Goal: Information Seeking & Learning: Learn about a topic

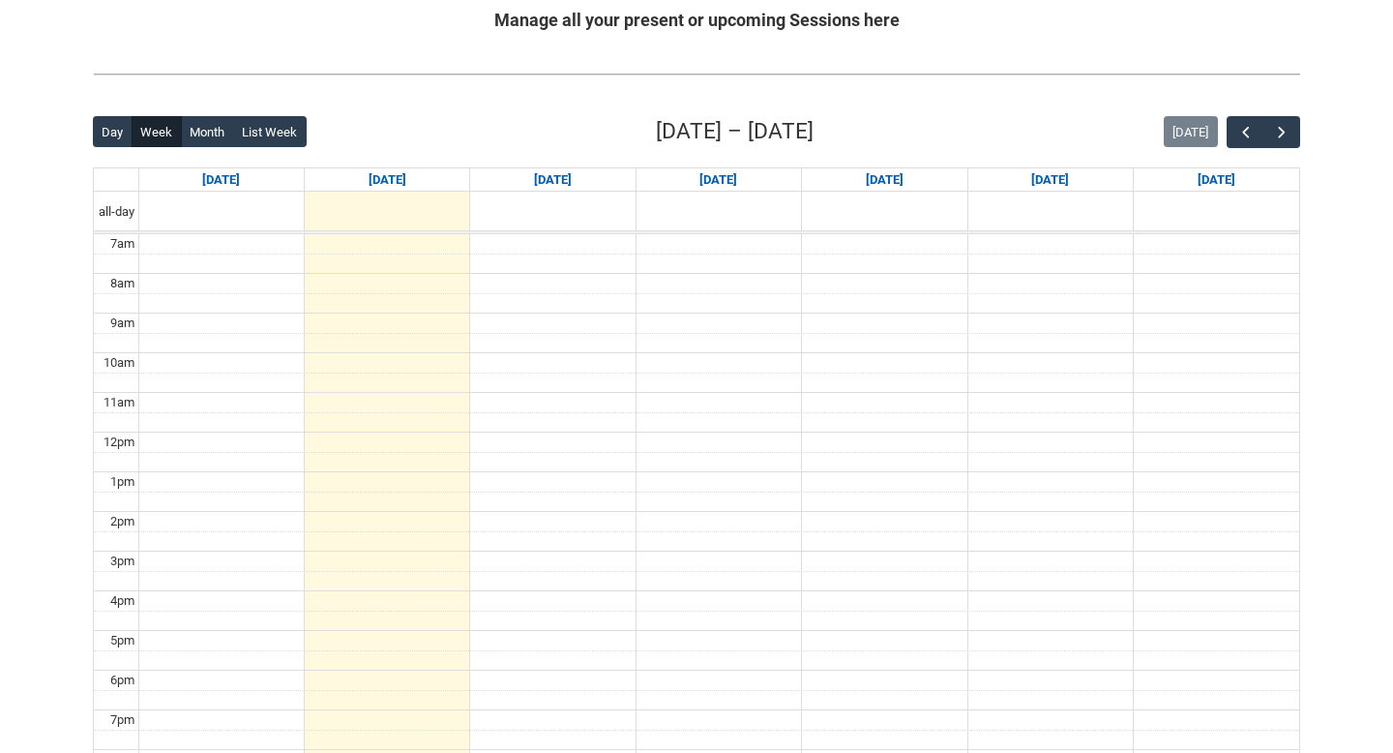
scroll to position [430, 0]
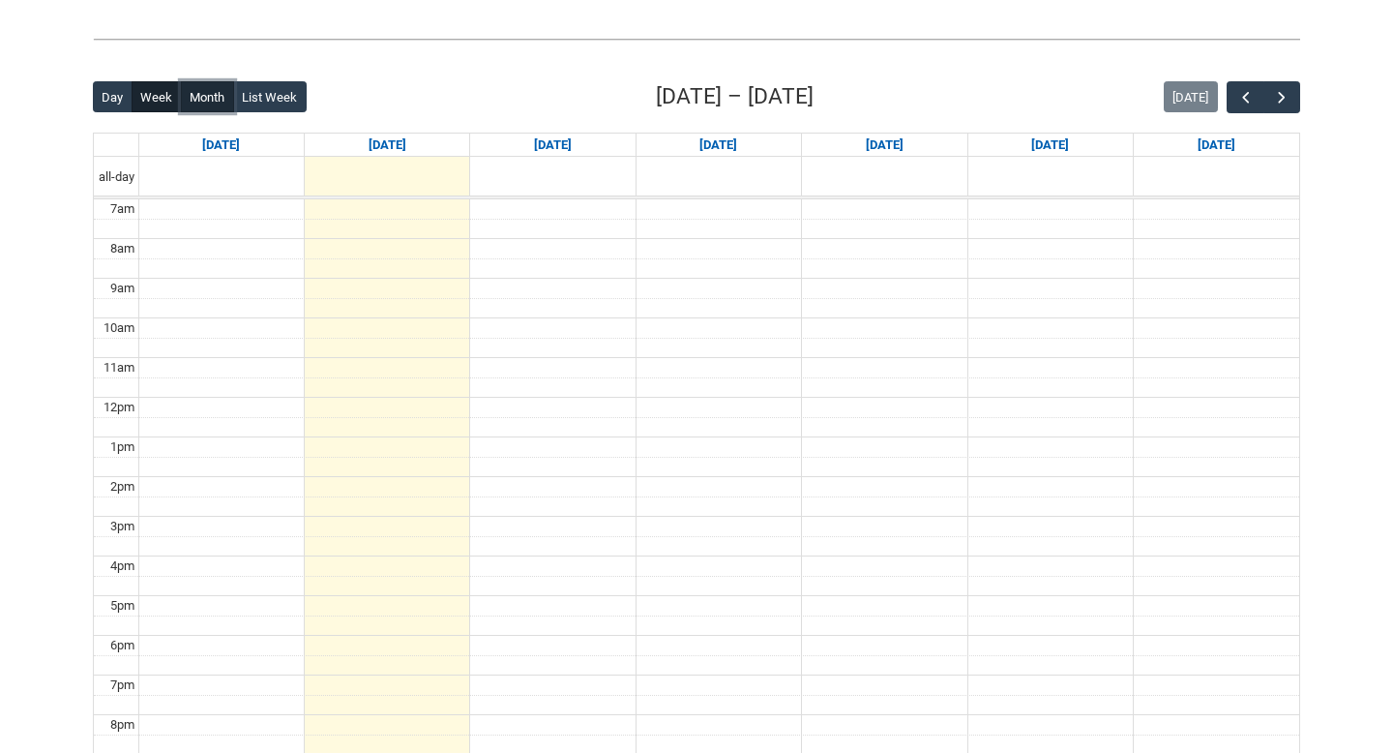
click at [215, 104] on button "Month" at bounding box center [207, 96] width 53 height 31
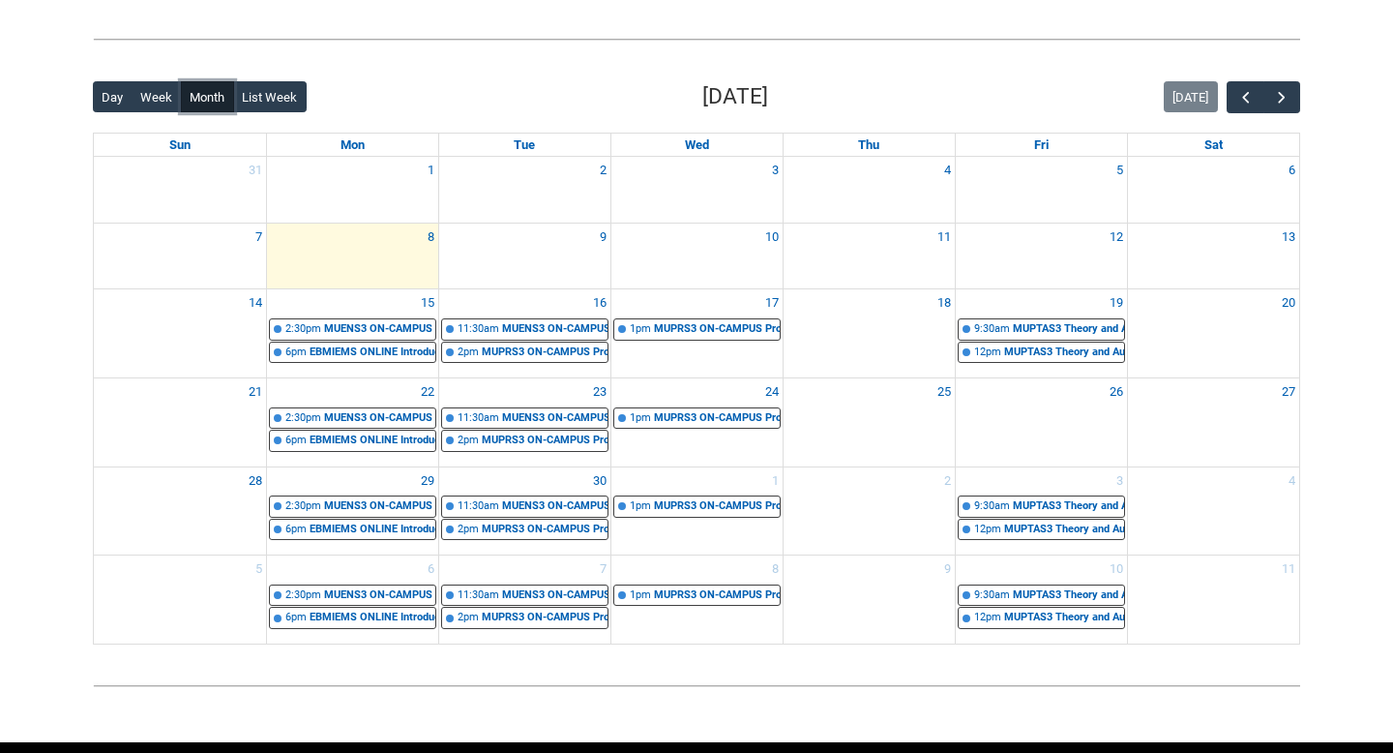
click at [363, 351] on div "EBMIEMS ONLINE Introduction to Entertainment Management STAGE 1 | Online | Chri…" at bounding box center [373, 352] width 126 height 16
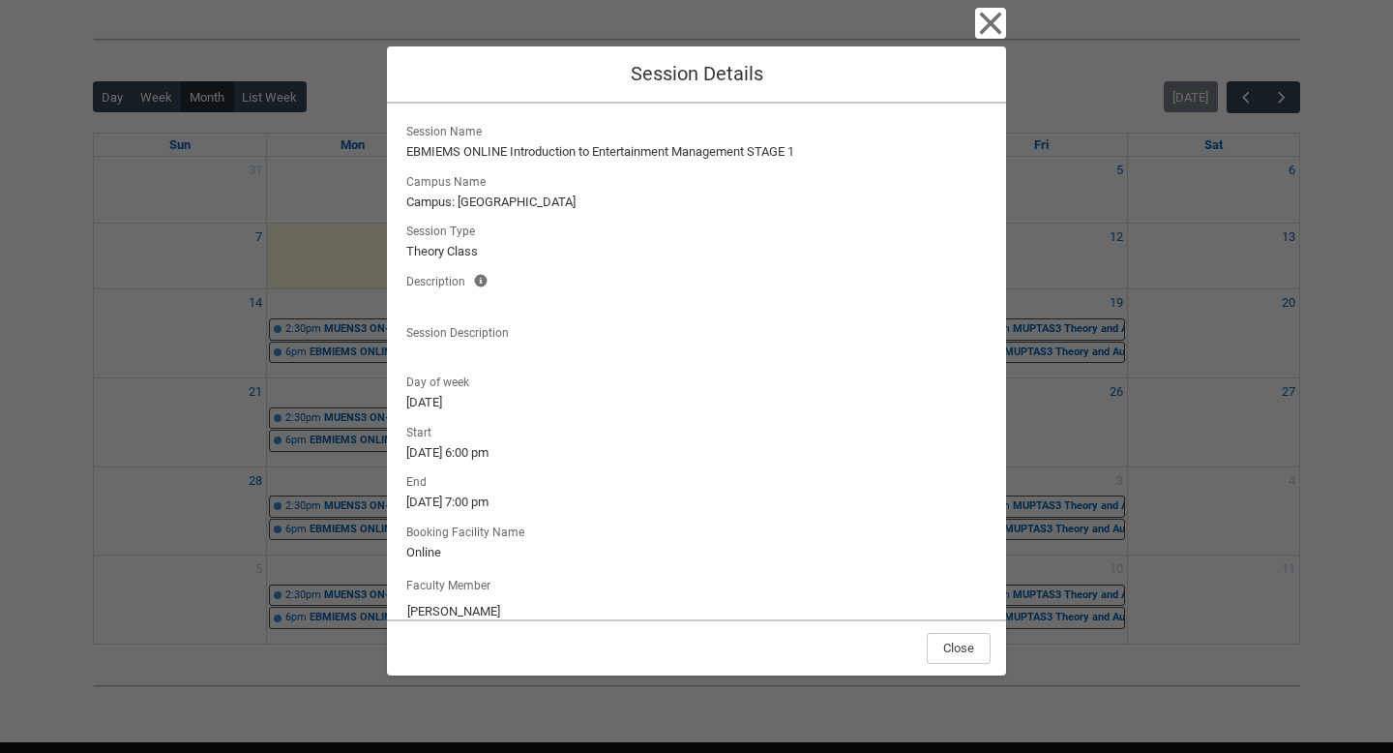
click at [909, 443] on lightning-formatted-text "15/9/2025, 6:00 pm" at bounding box center [696, 452] width 580 height 19
click at [910, 439] on lightning-output-field "Start 15/9/2025, 6:00 pm" at bounding box center [696, 441] width 588 height 43
click at [910, 434] on lightning-output-field "Start 15/9/2025, 6:00 pm" at bounding box center [696, 441] width 588 height 43
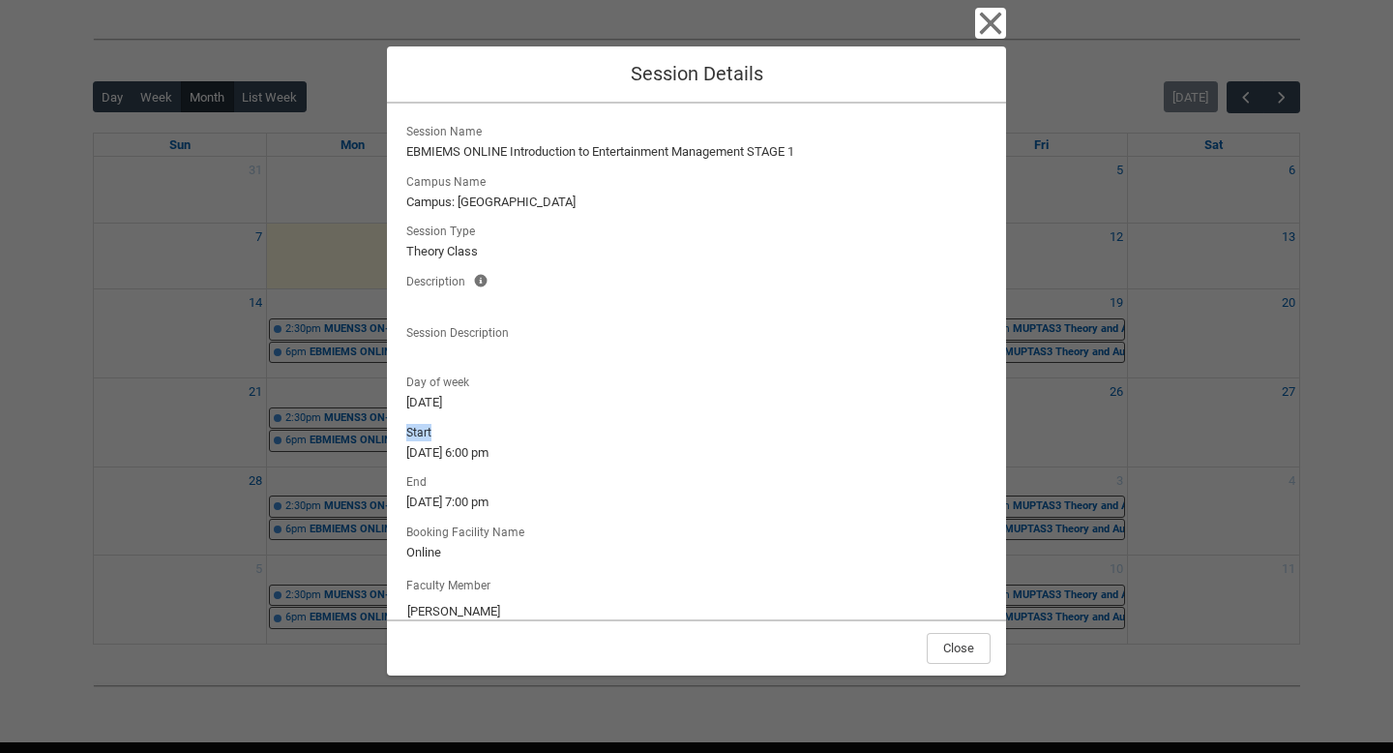
click at [910, 434] on lightning-output-field "Start 15/9/2025, 6:00 pm" at bounding box center [696, 441] width 588 height 43
click at [985, 28] on icon "button" at bounding box center [991, 24] width 22 height 22
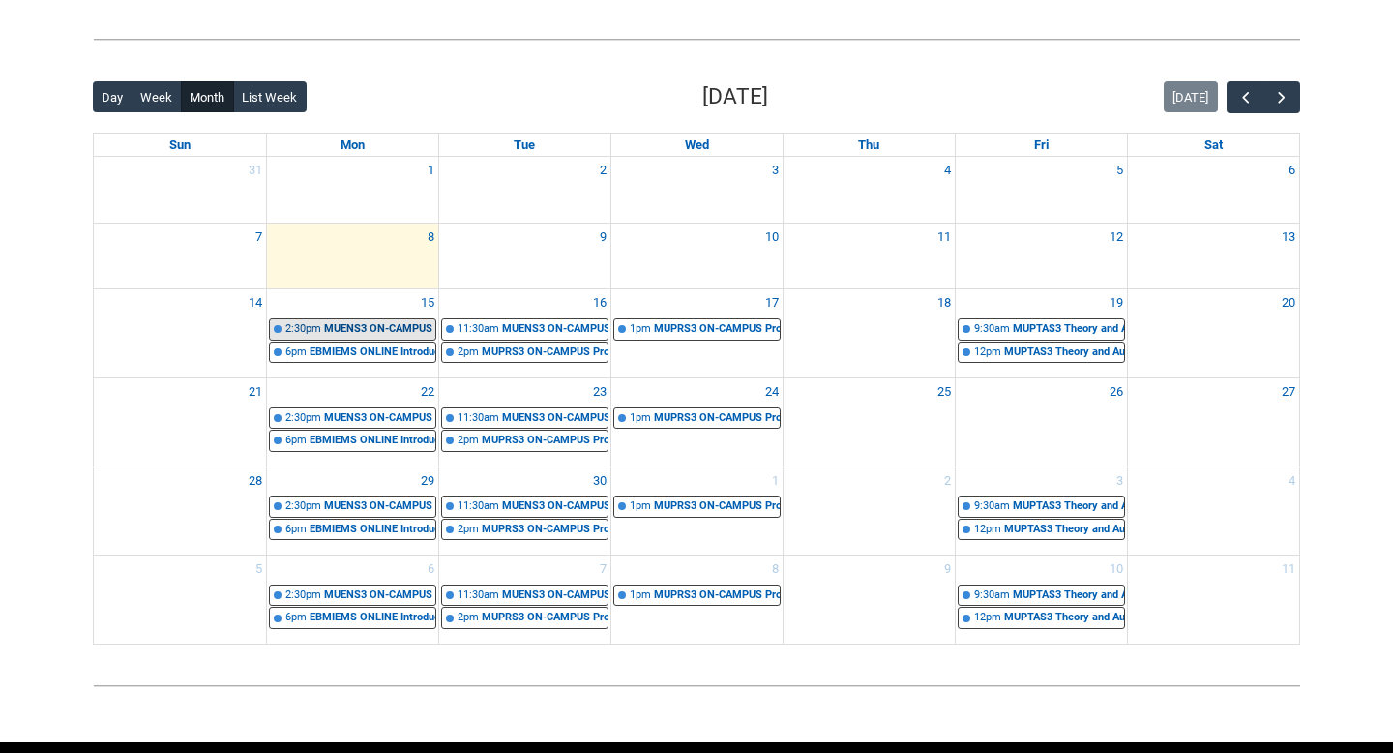
click at [388, 325] on div "MUENS3 ON-CAMPUS Music Direction 1 Ensemble FORUM 3 Monday 2:30- | Room 106 Aud…" at bounding box center [379, 329] width 111 height 16
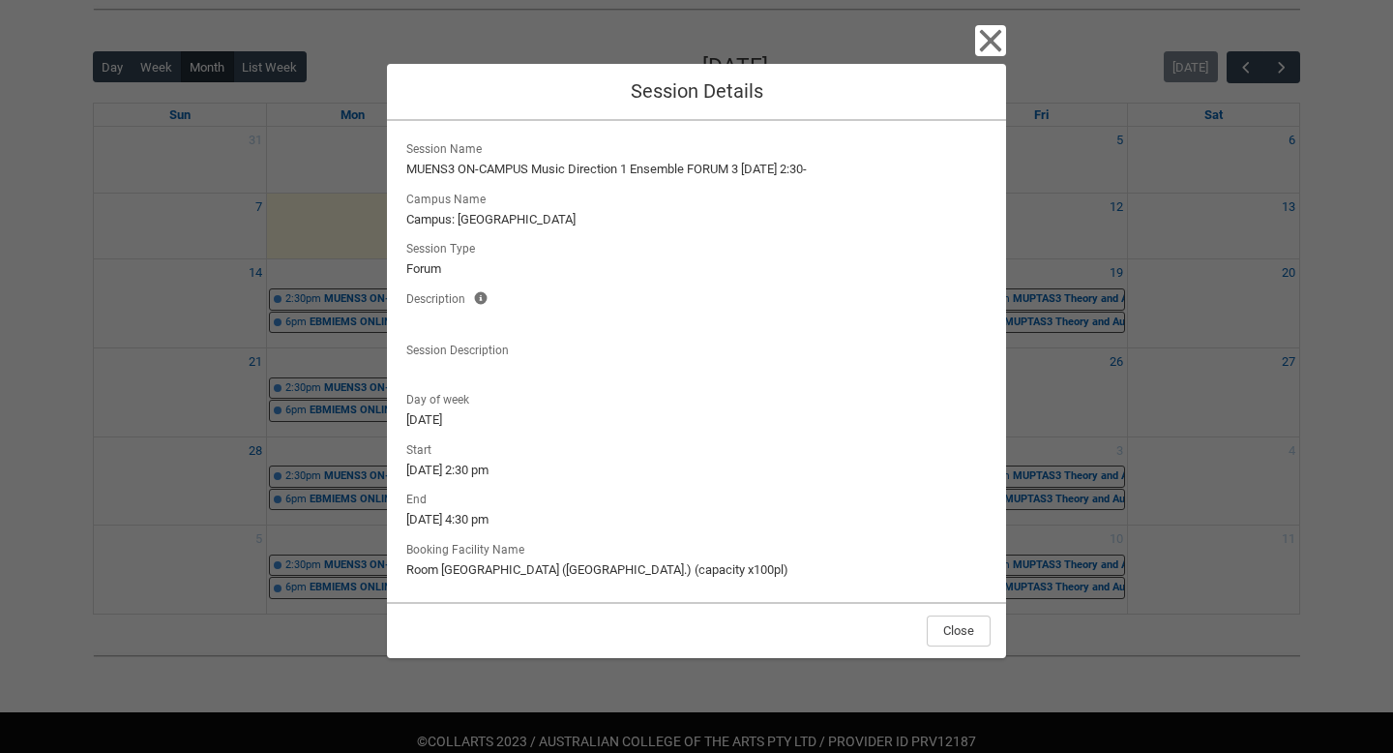
scroll to position [463, 0]
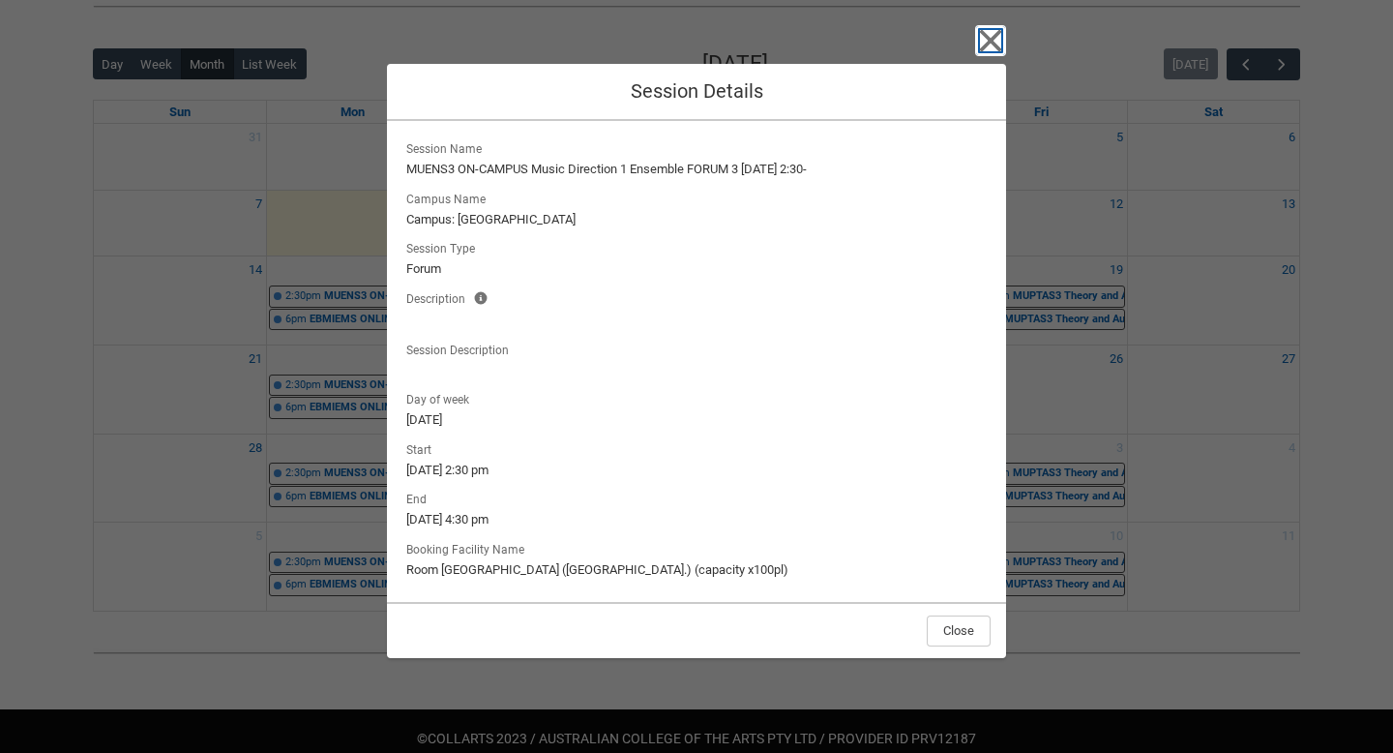
click at [996, 45] on icon "button" at bounding box center [991, 41] width 22 height 22
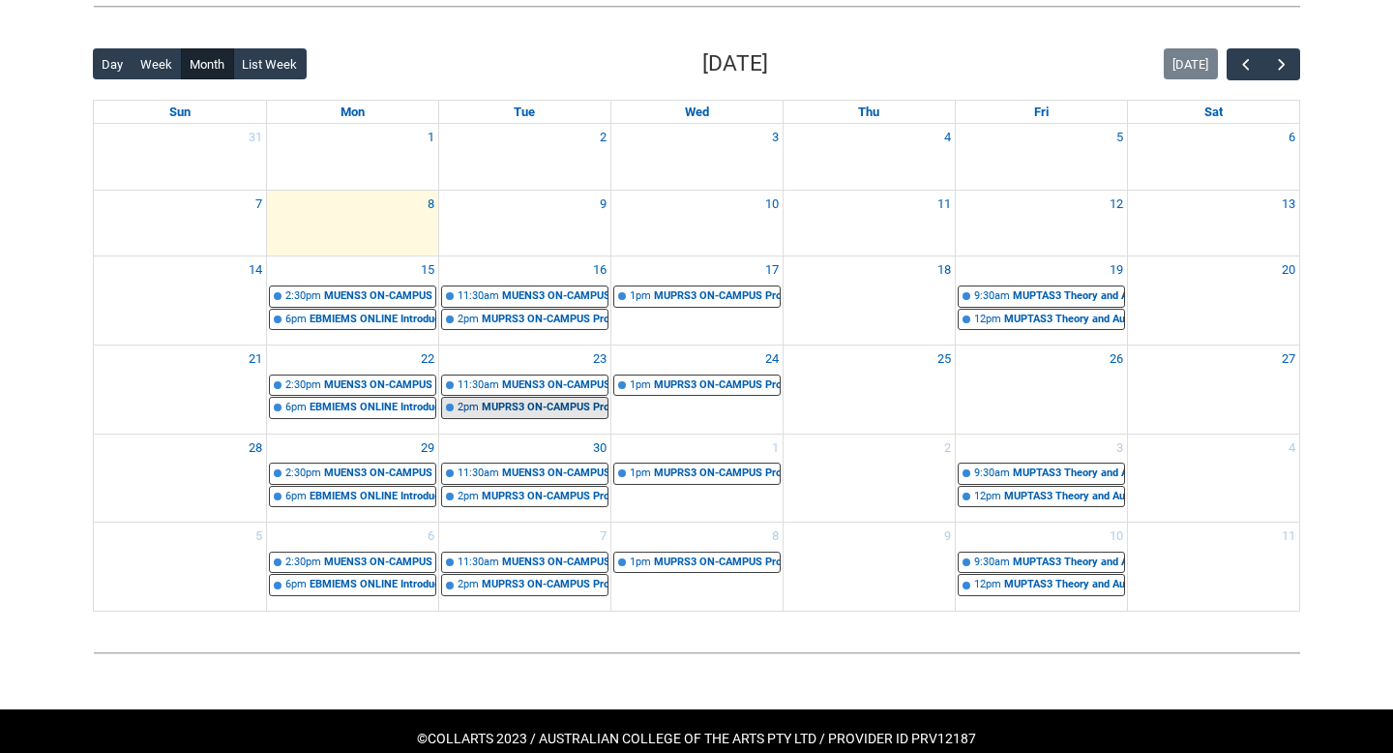
click at [560, 400] on div "MUPRS3 ON-CAMPUS Professional Practice 1 VOCAL TECH CLASS Tuesday 2:00- | Front…" at bounding box center [545, 408] width 126 height 16
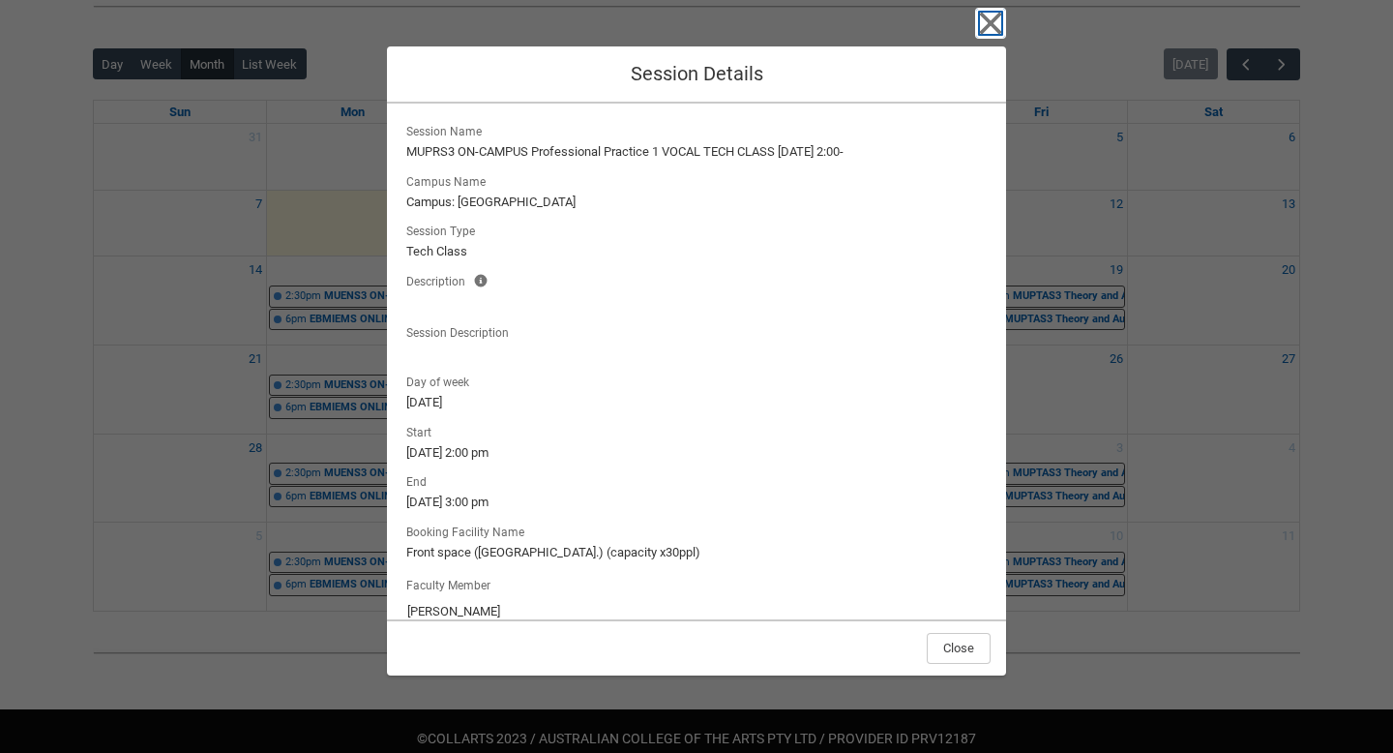
click at [993, 23] on icon "button" at bounding box center [990, 23] width 31 height 31
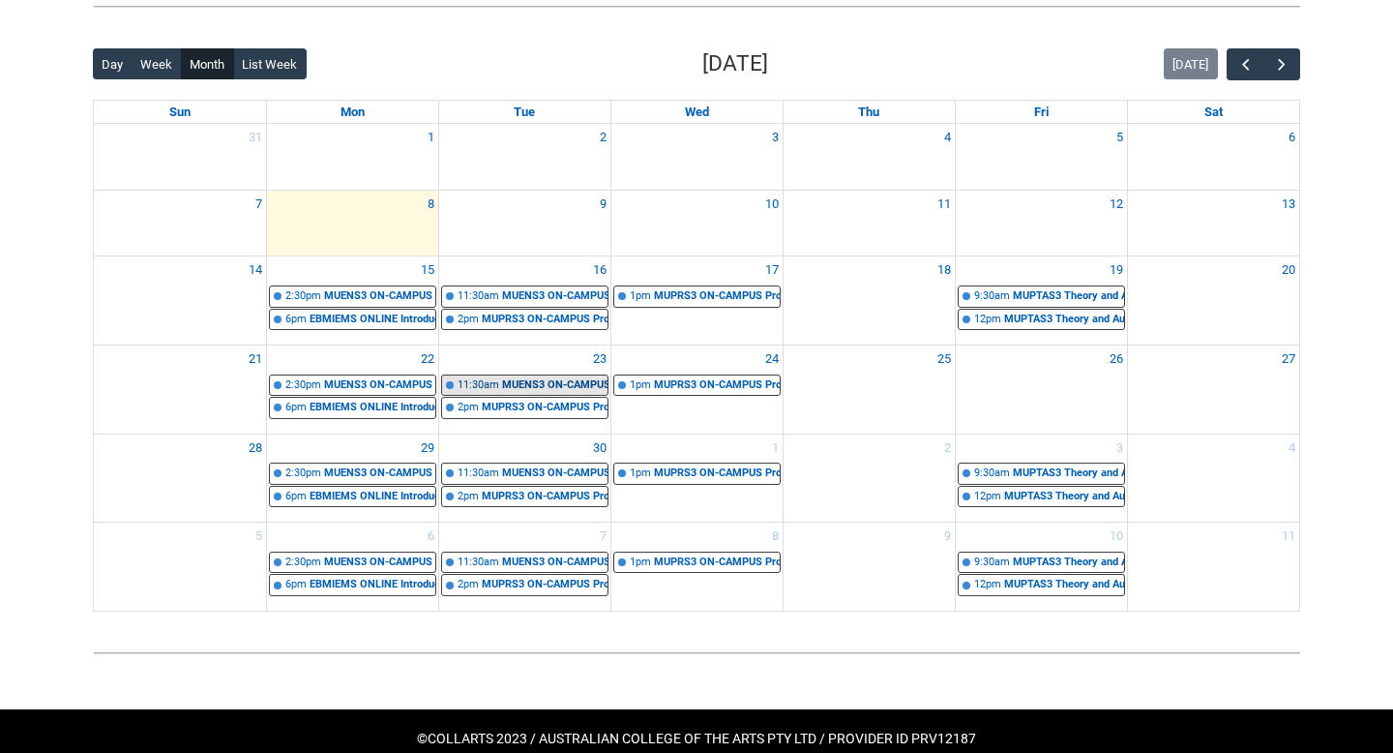
click at [568, 386] on div "MUENS3 ON-CAMPUS Music Direction 1 Ensemble REHEARSAL 3 Tuesday 11:30- | Ensemb…" at bounding box center [554, 385] width 105 height 16
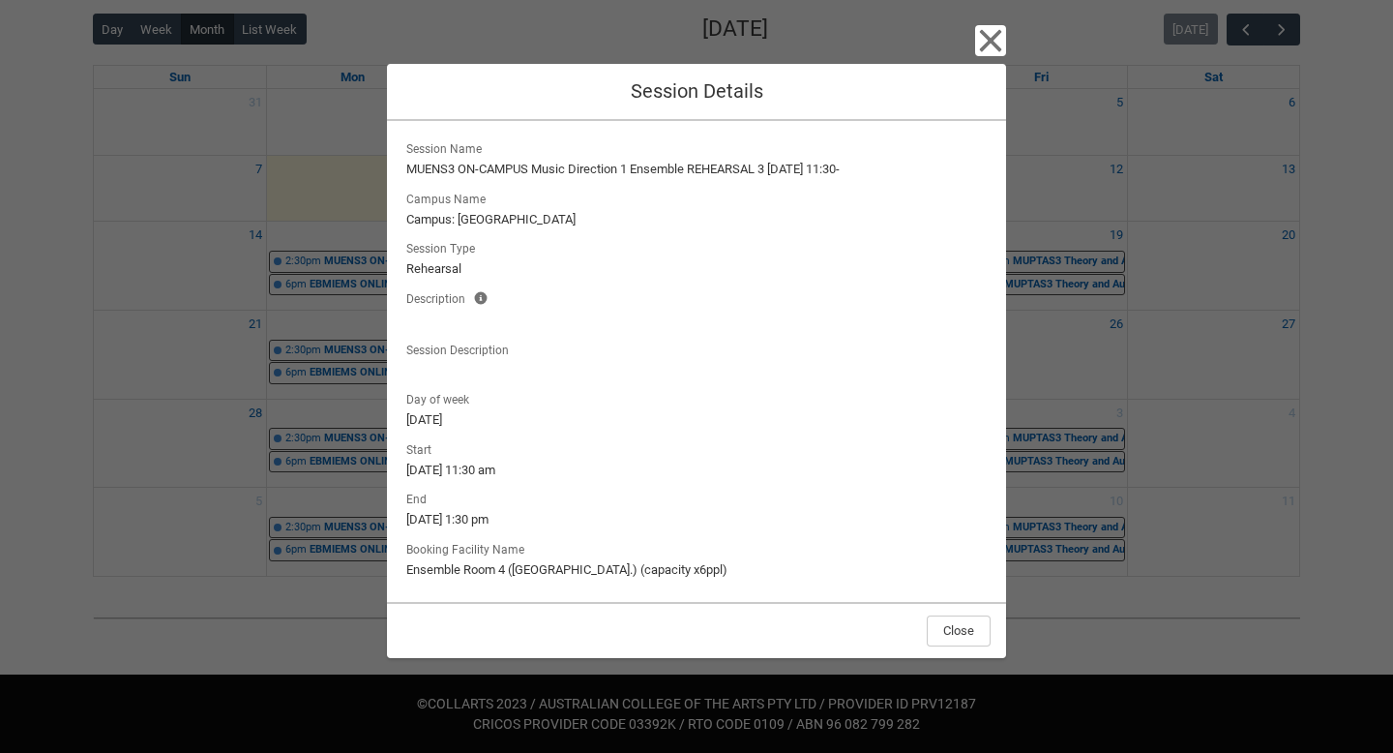
scroll to position [498, 0]
click at [987, 36] on icon "button" at bounding box center [991, 41] width 22 height 22
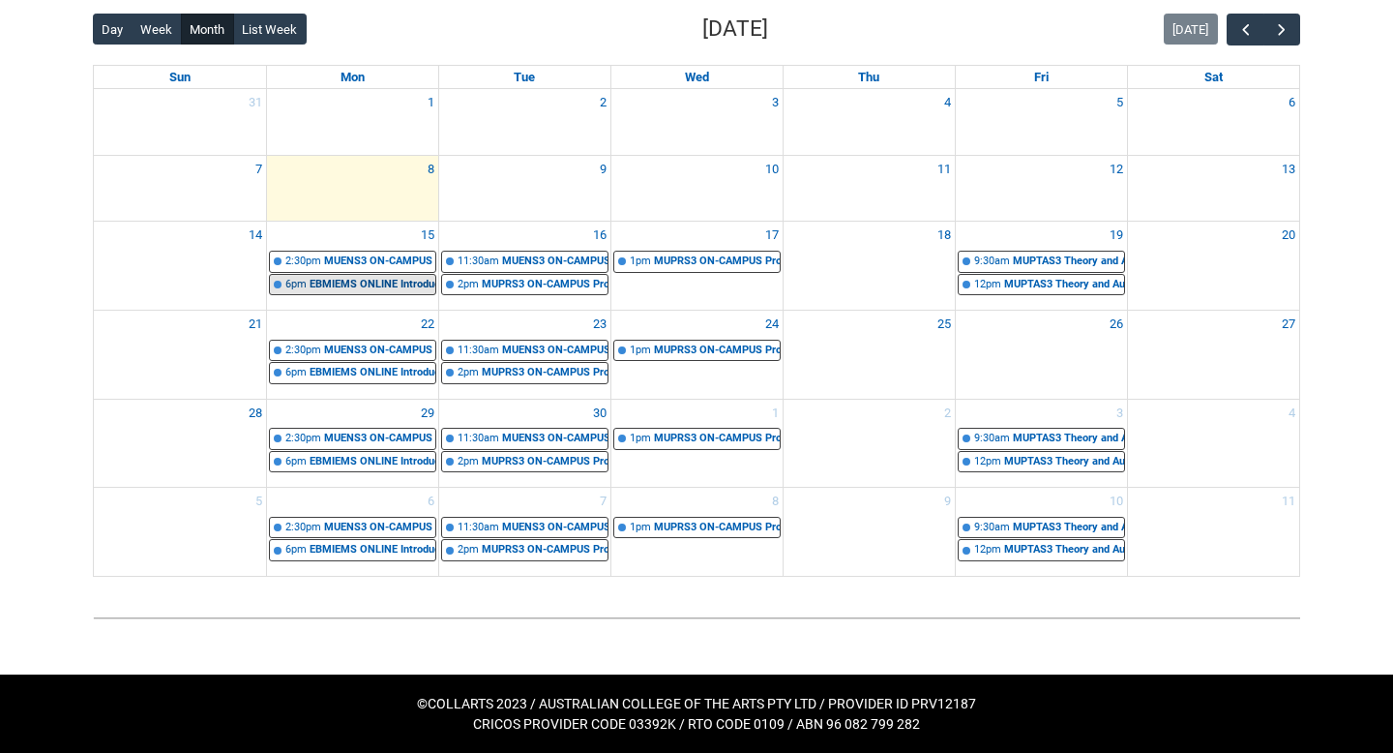
click at [353, 283] on div "EBMIEMS ONLINE Introduction to Entertainment Management STAGE 1 | Online | Chri…" at bounding box center [373, 285] width 126 height 16
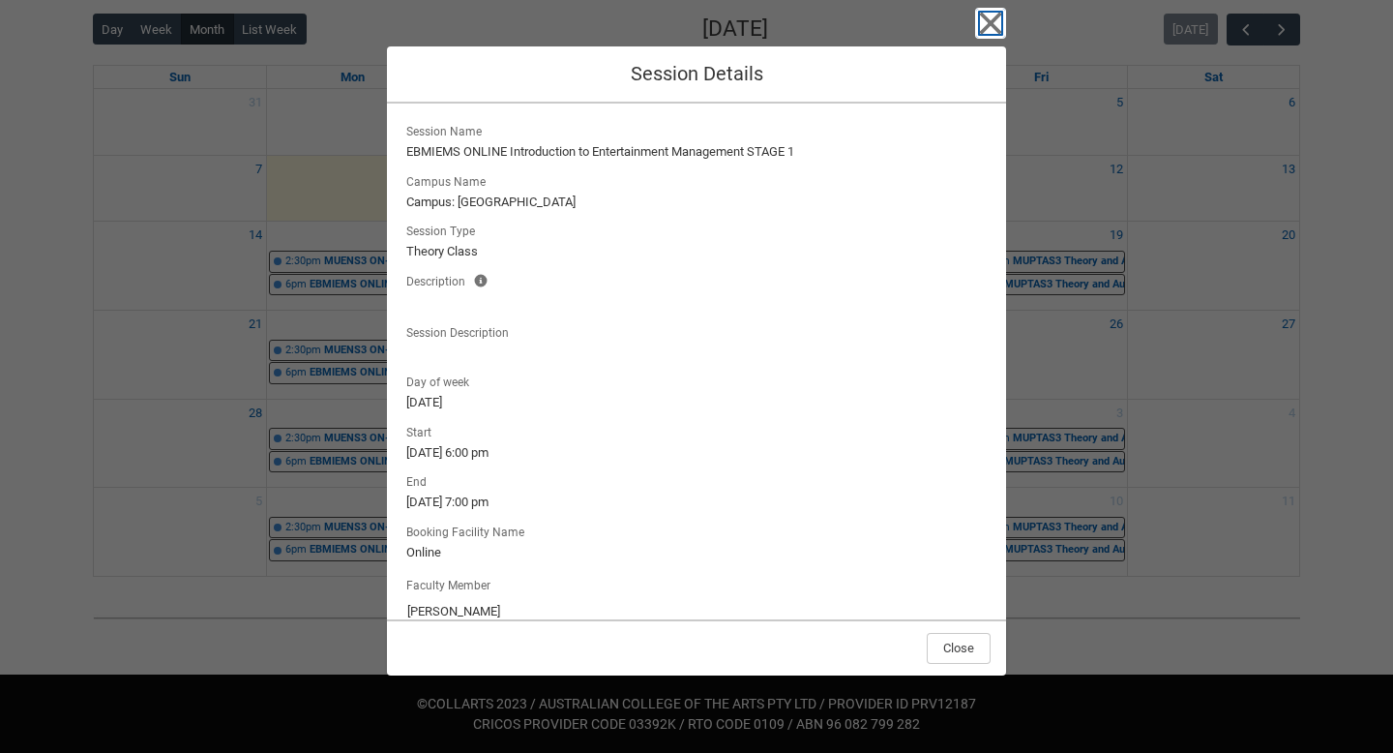
click at [998, 32] on icon "button" at bounding box center [991, 24] width 22 height 22
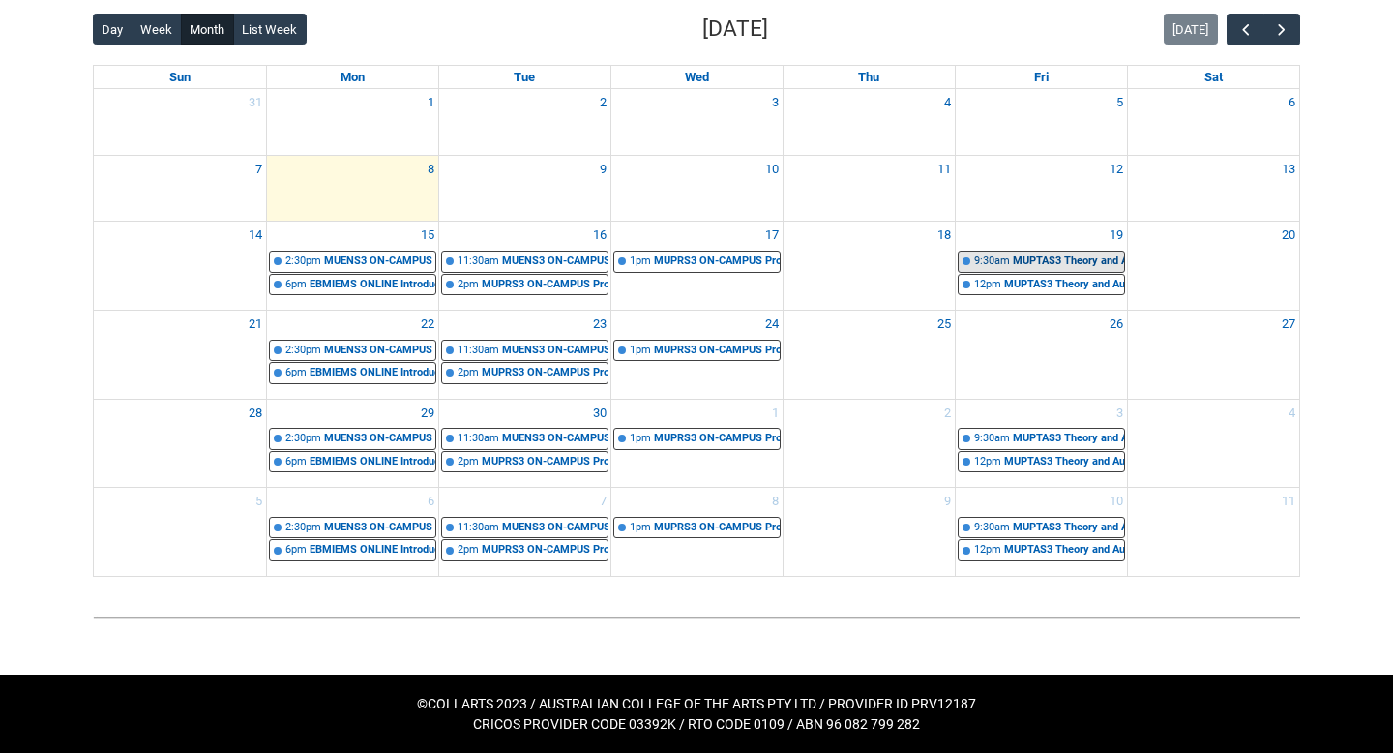
click at [1084, 259] on div "MUPTAS3 Theory and Aural Studies 3 (part 1) | Room 105 (Wellington St.) (capaci…" at bounding box center [1068, 261] width 111 height 16
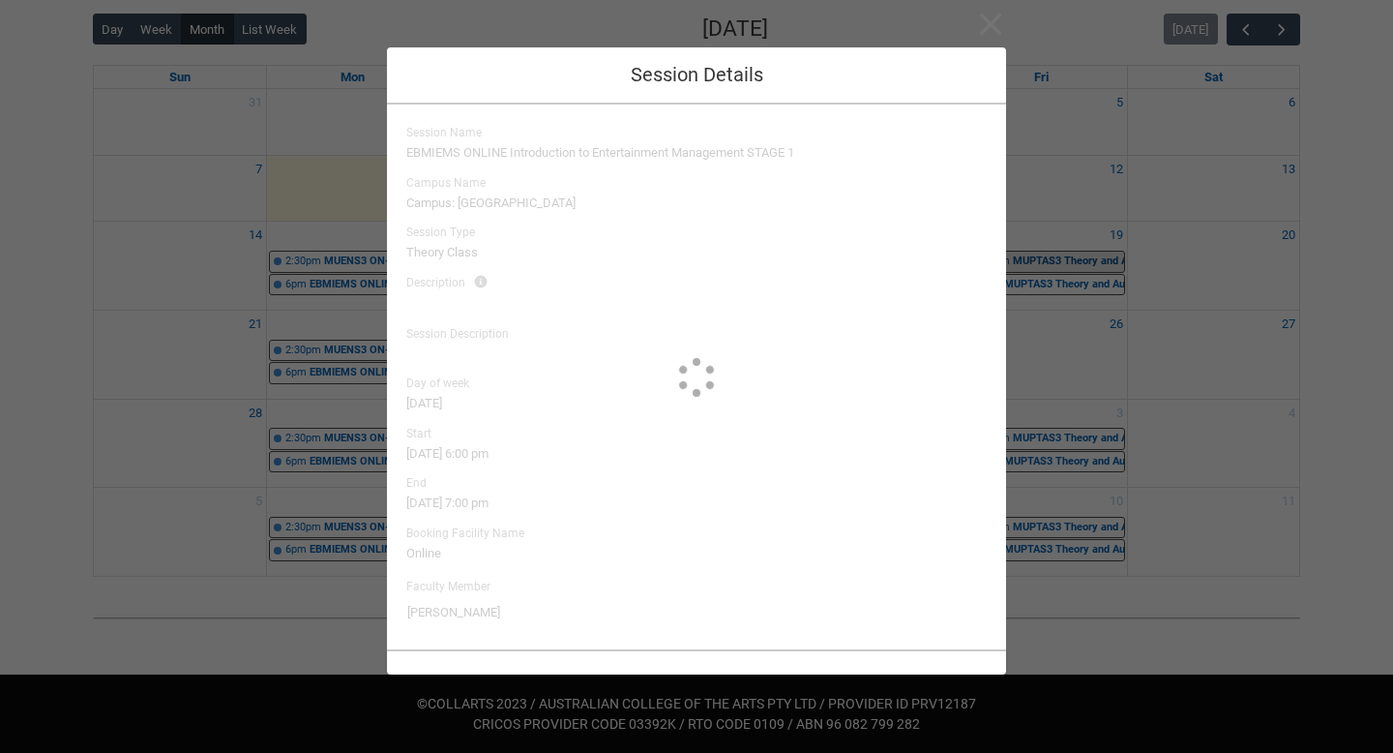
type input "Elliott Folvig"
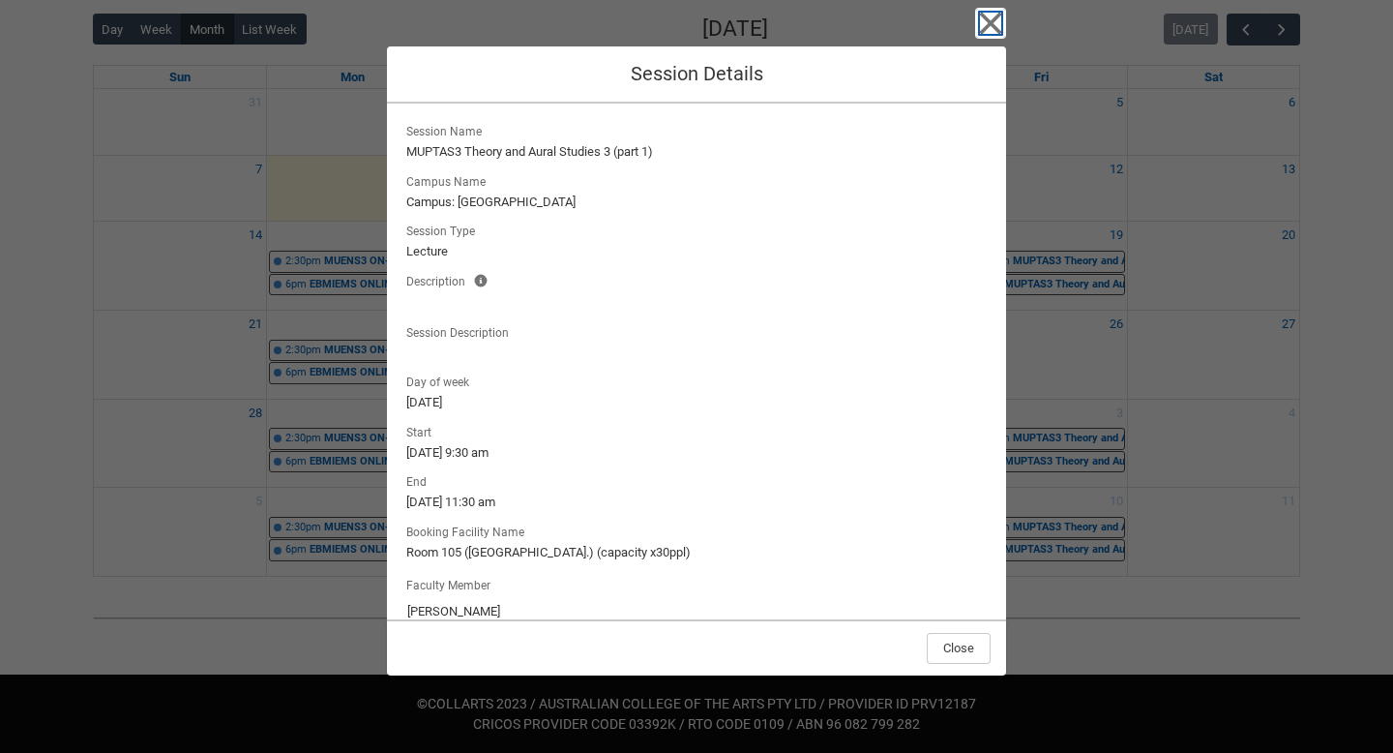
click at [985, 36] on icon "button" at bounding box center [990, 23] width 31 height 31
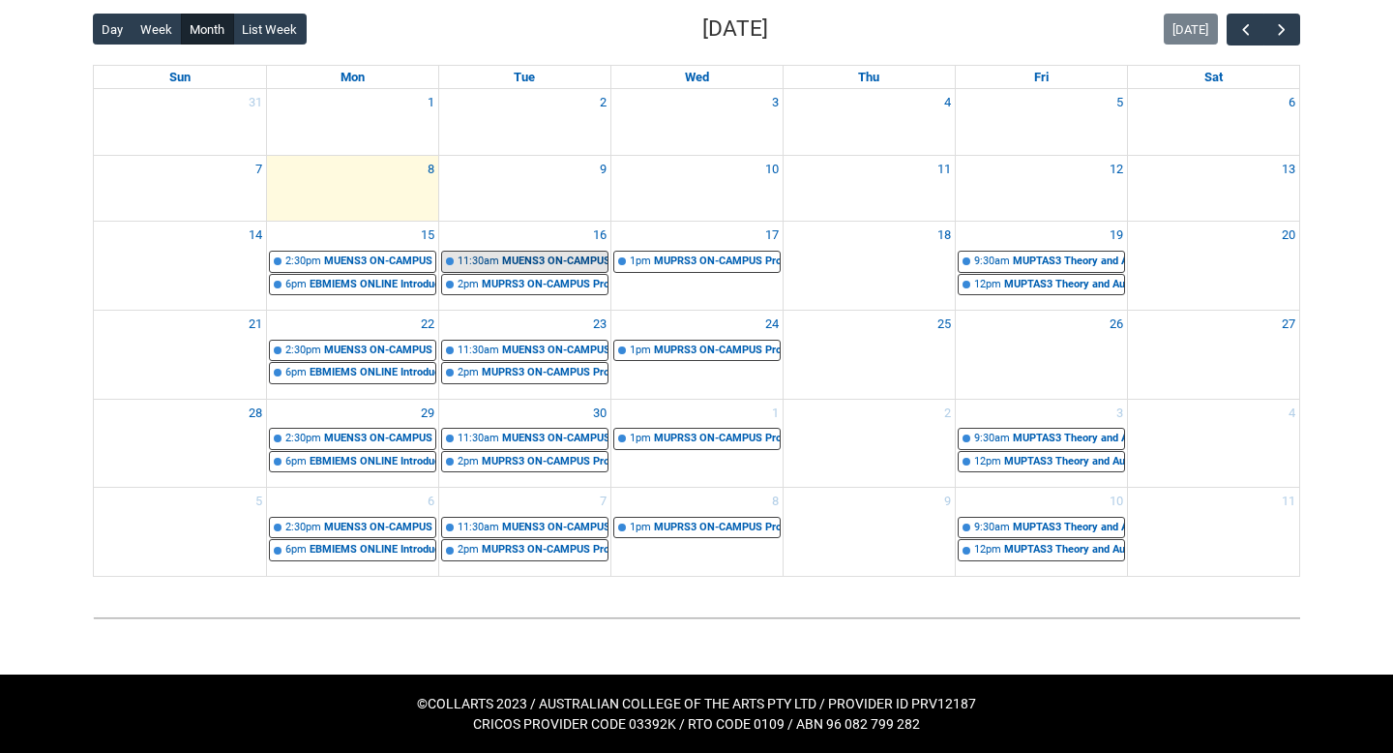
click at [494, 258] on div "11:30am" at bounding box center [479, 261] width 42 height 16
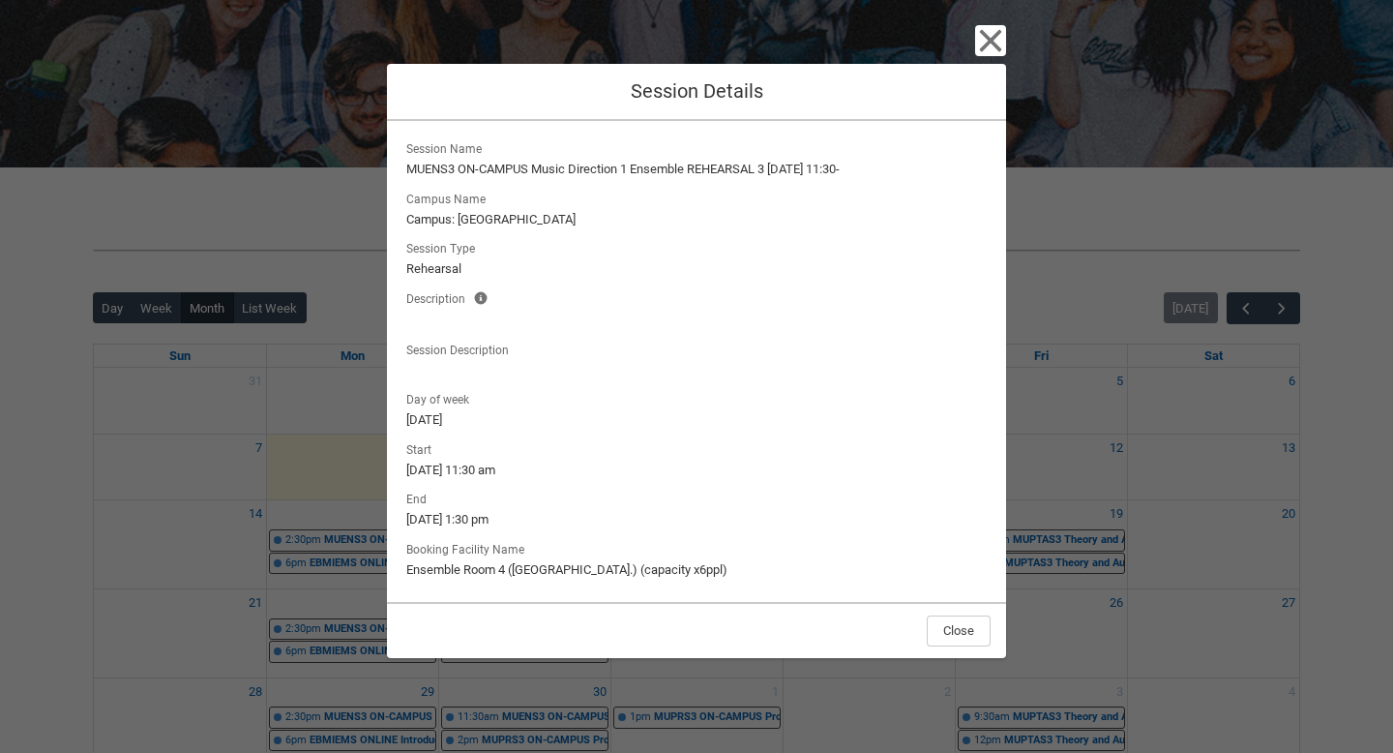
scroll to position [240, 0]
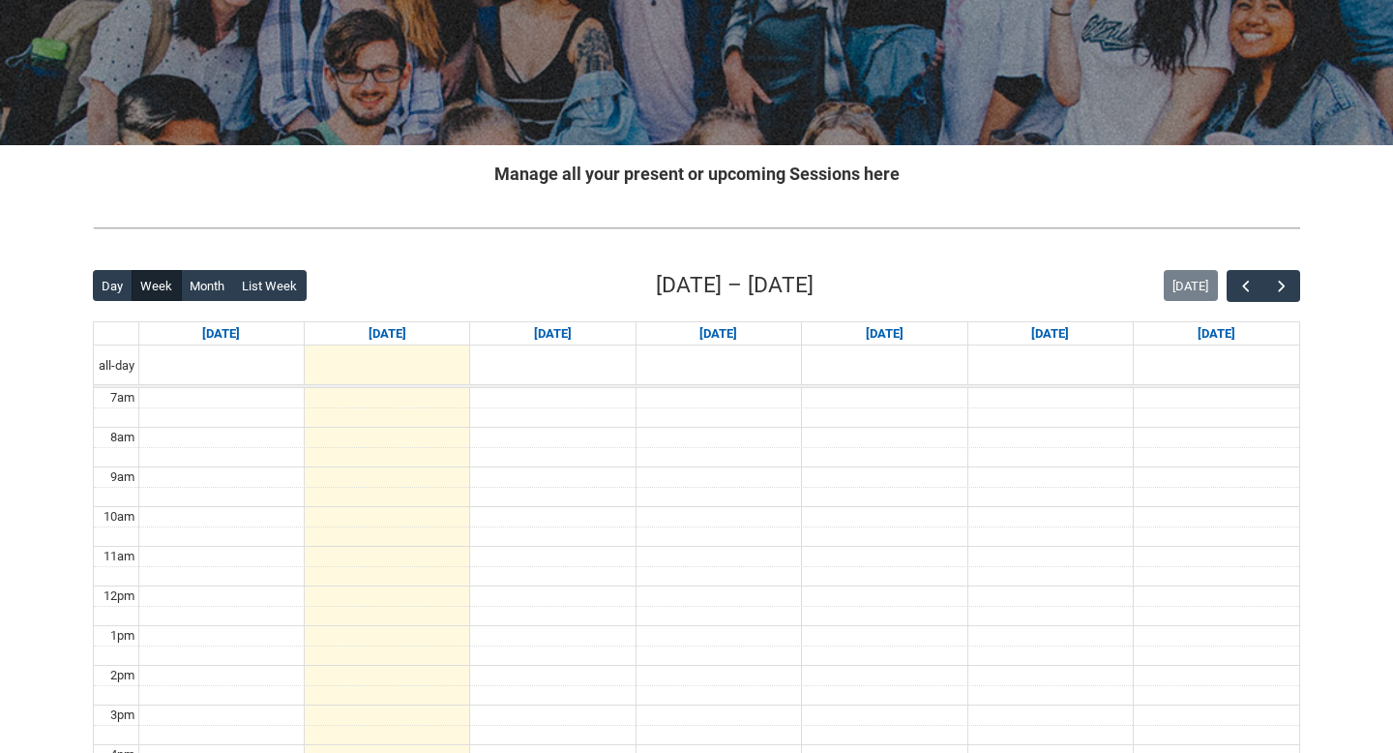
scroll to position [252, 0]
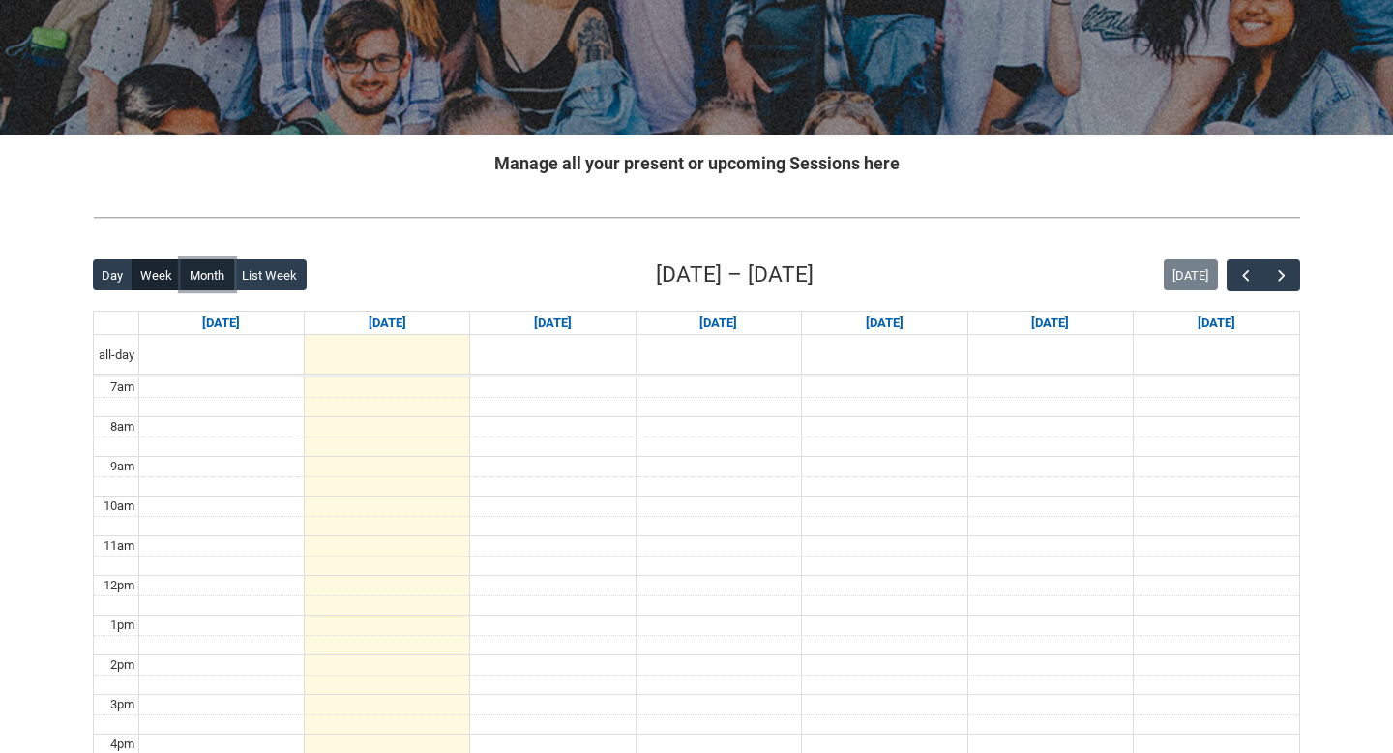
click at [210, 264] on button "Month" at bounding box center [207, 274] width 53 height 31
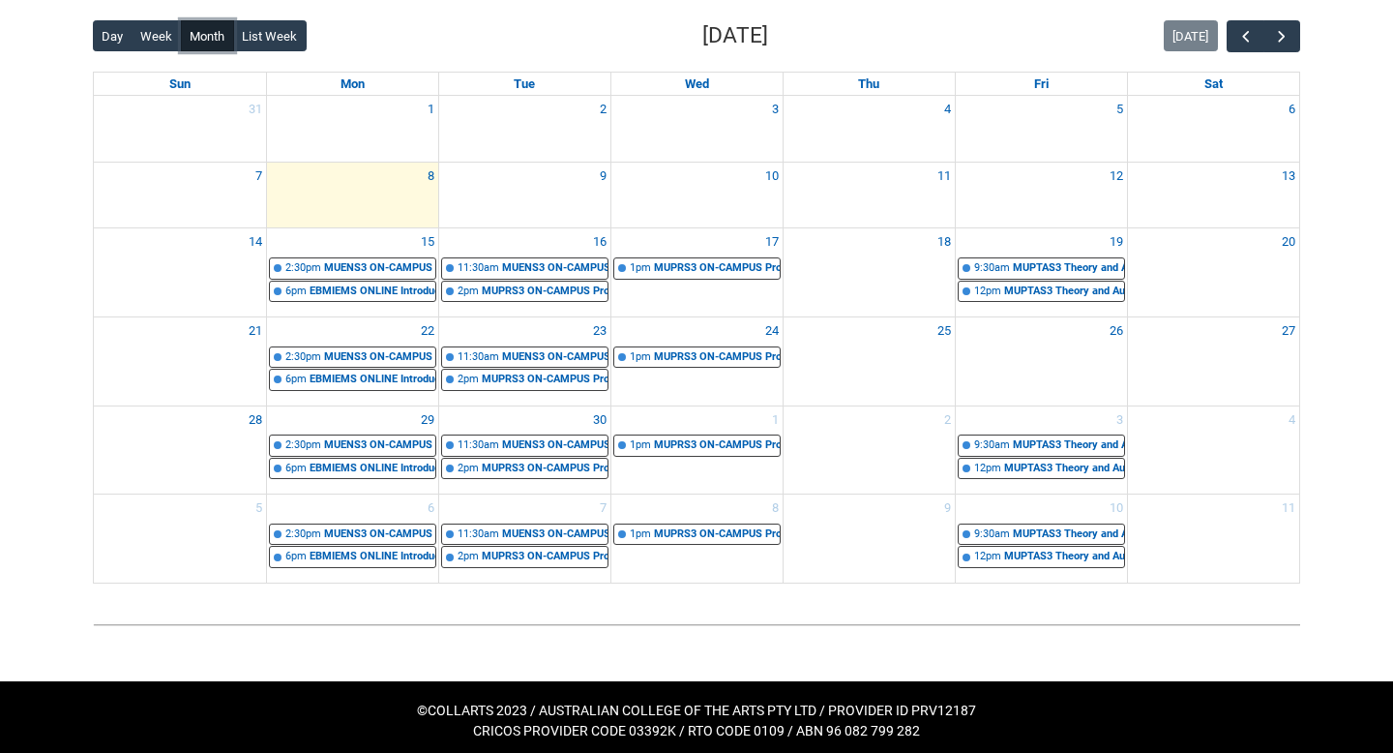
scroll to position [498, 0]
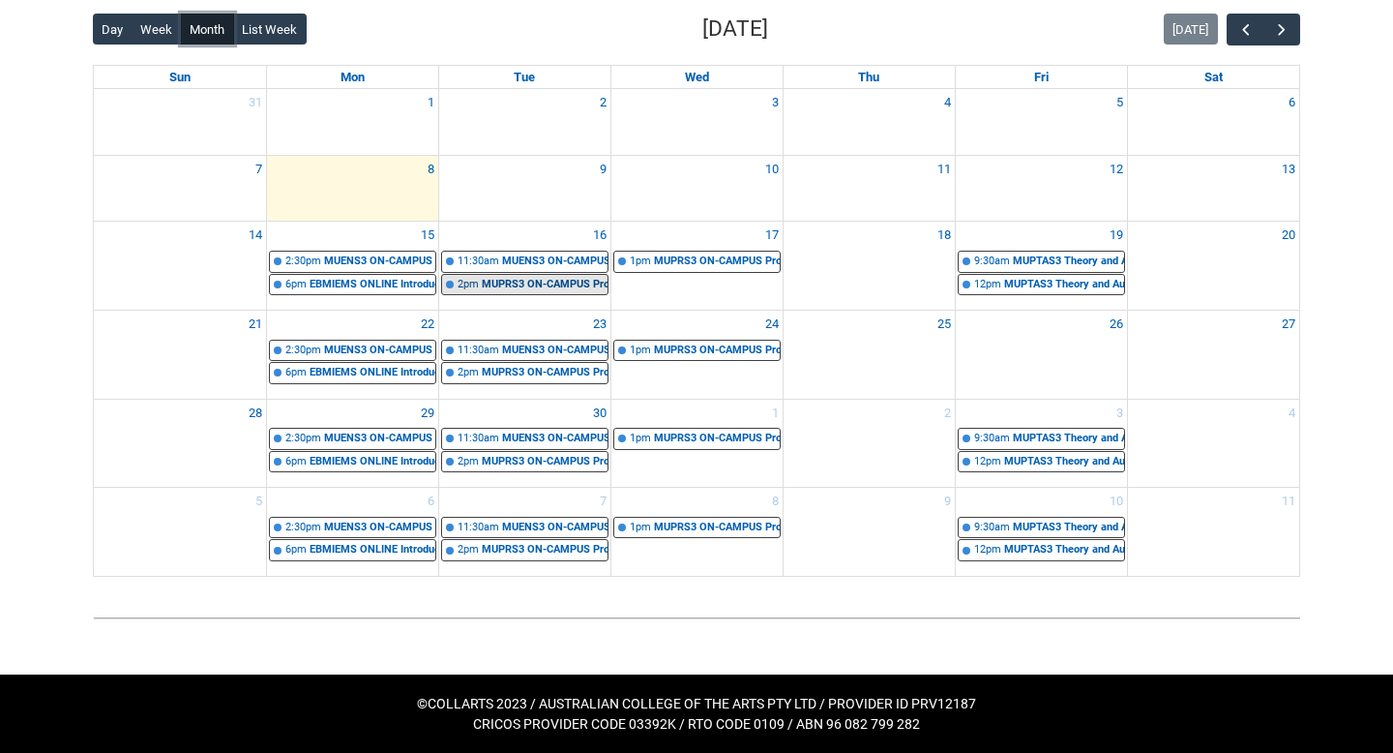
click at [550, 286] on div "MUPRS3 ON-CAMPUS Professional Practice 1 VOCAL TECH CLASS Tuesday 2:00- | Front…" at bounding box center [545, 285] width 126 height 16
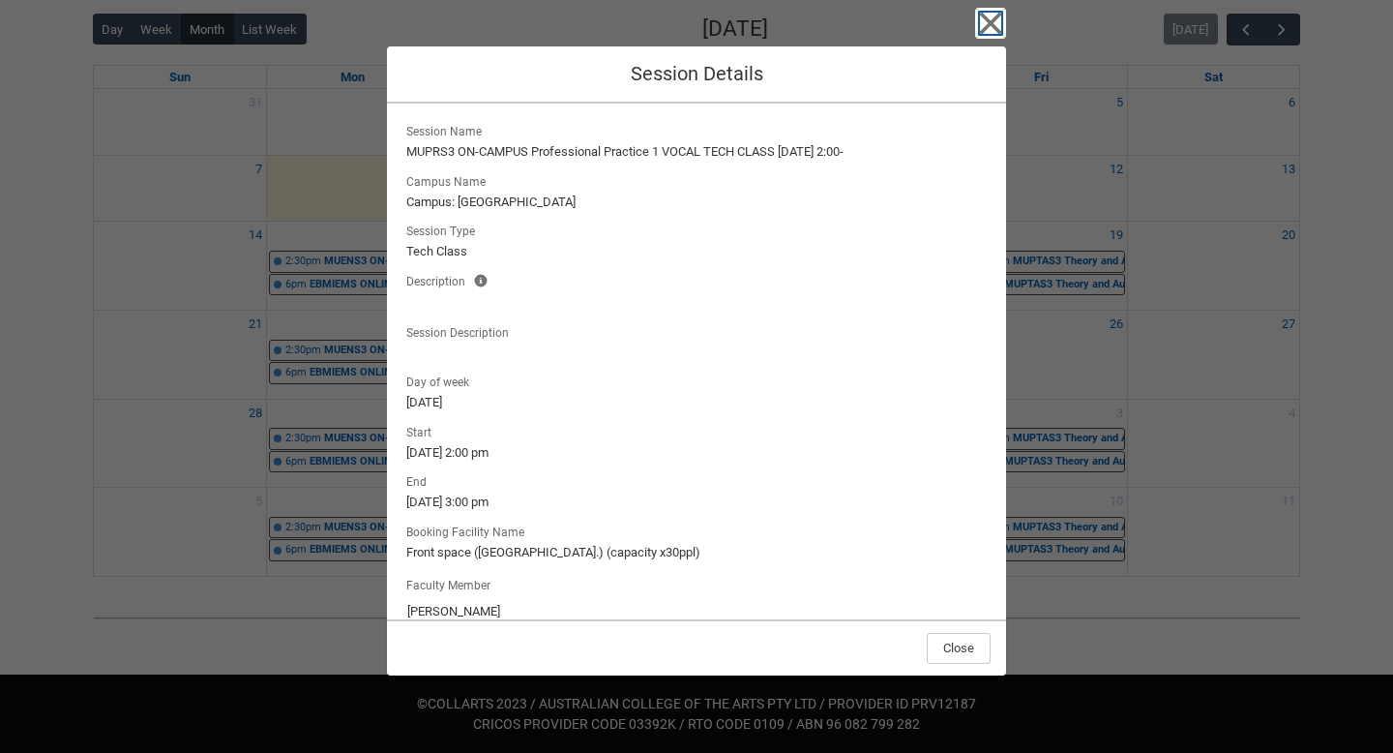
click at [980, 36] on icon "button" at bounding box center [990, 23] width 31 height 31
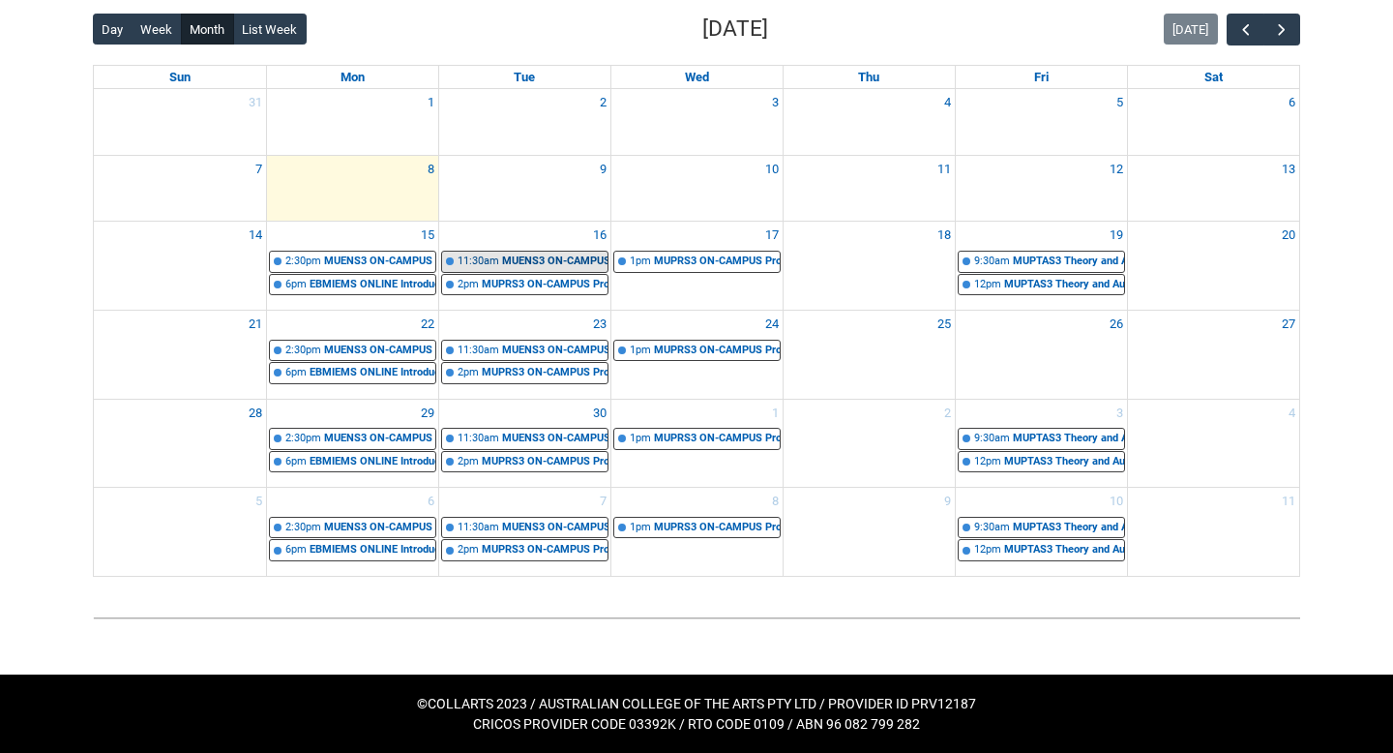
click at [475, 256] on div "11:30am" at bounding box center [479, 261] width 42 height 16
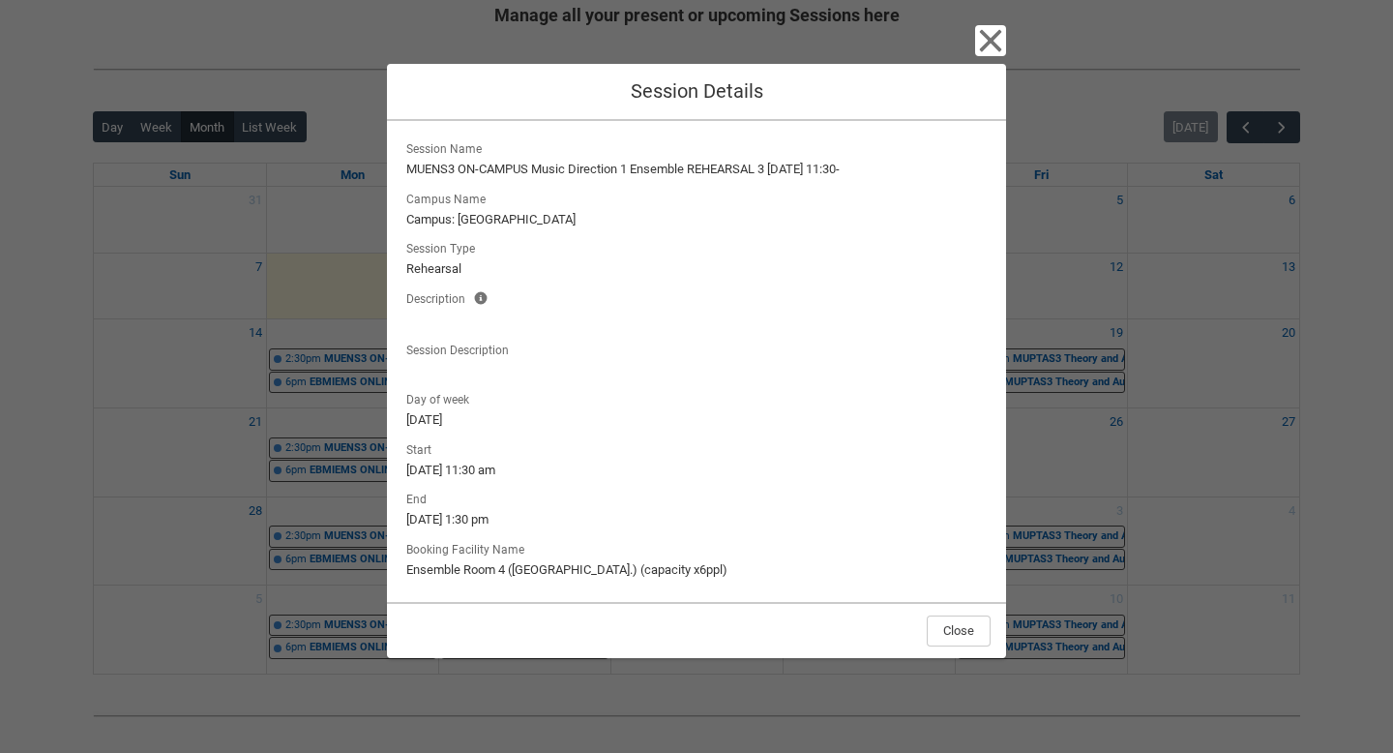
scroll to position [390, 0]
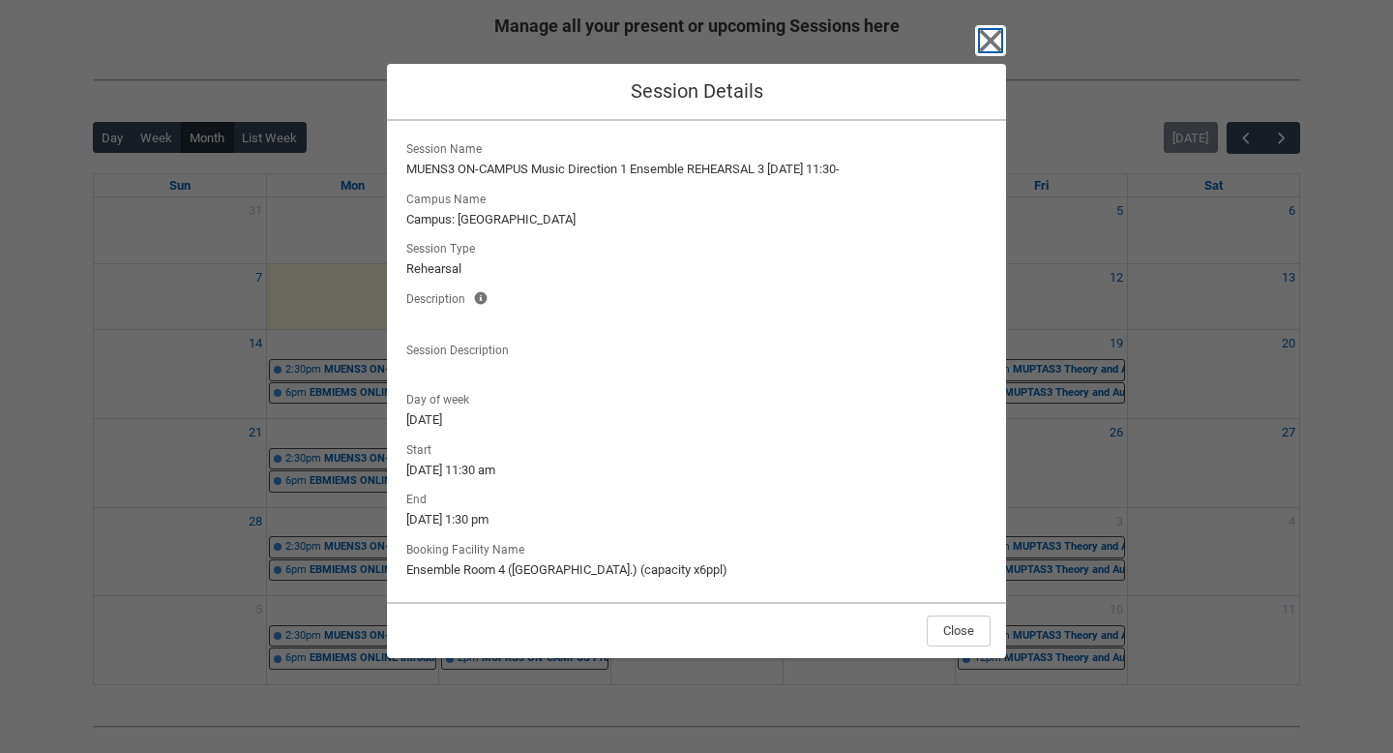
click at [991, 28] on icon "button" at bounding box center [990, 40] width 31 height 31
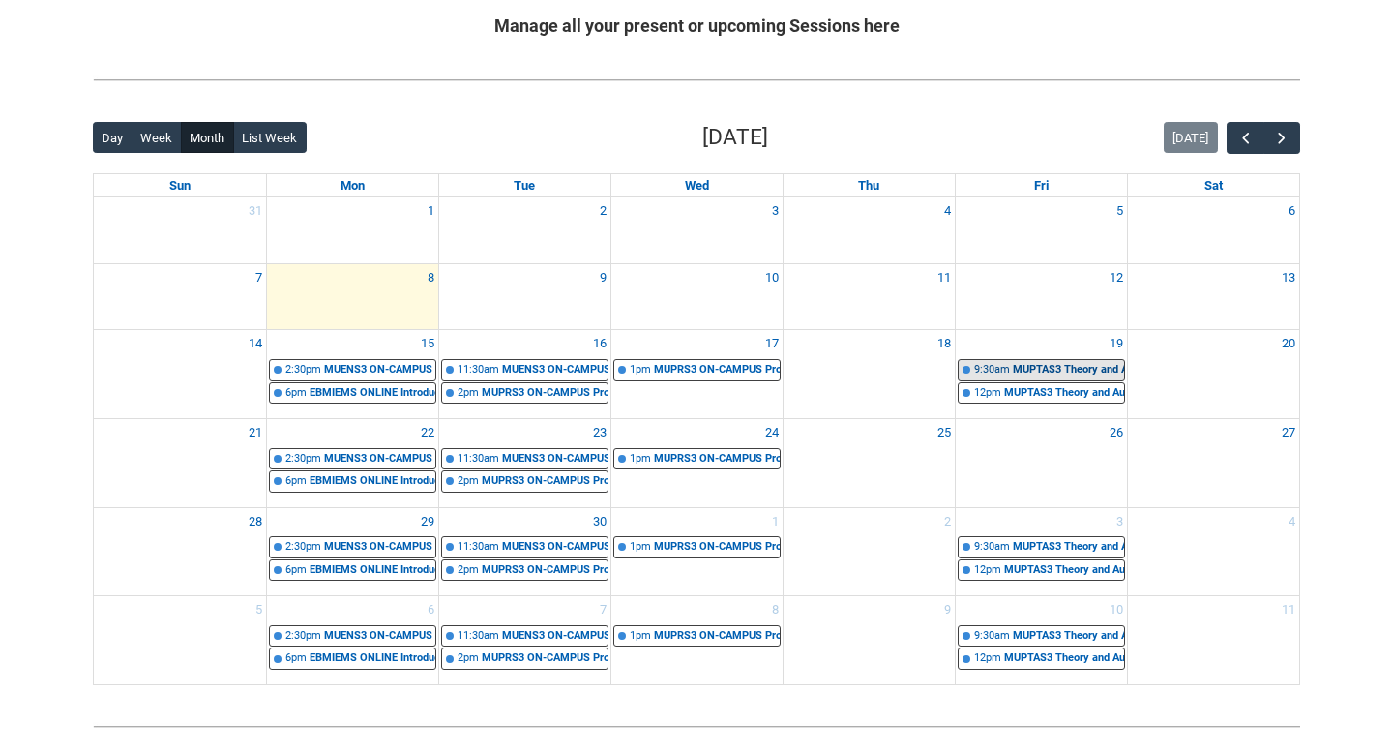
click at [1006, 367] on div "9:30am" at bounding box center [992, 370] width 36 height 16
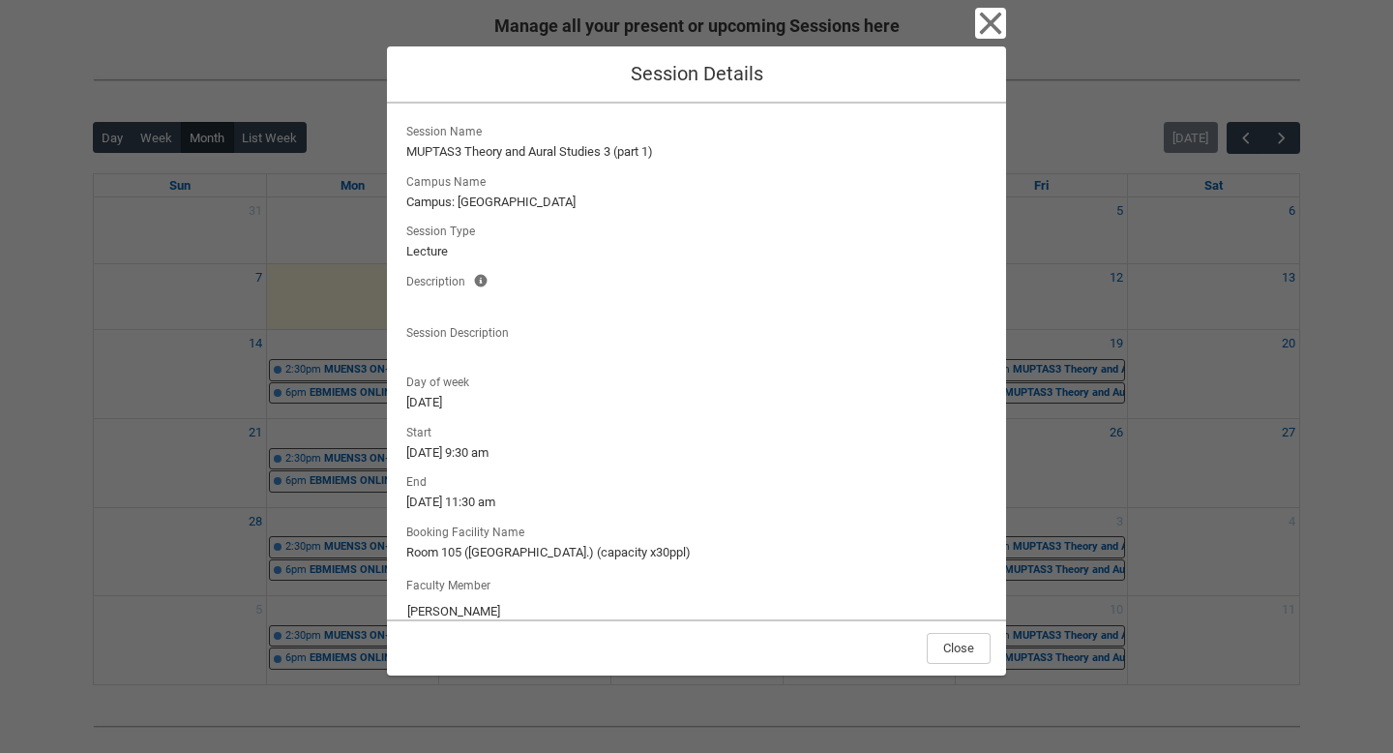
scroll to position [29, 0]
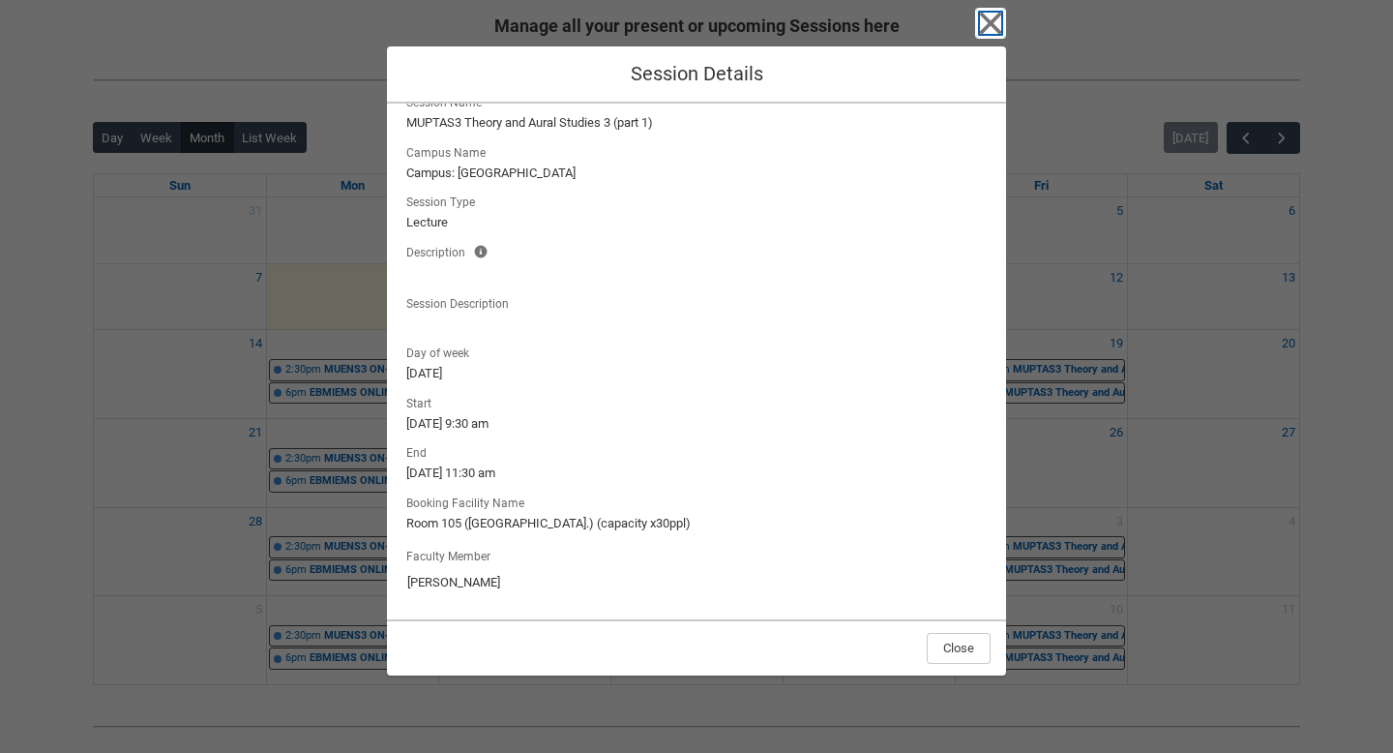
click at [983, 36] on icon "button" at bounding box center [990, 23] width 31 height 31
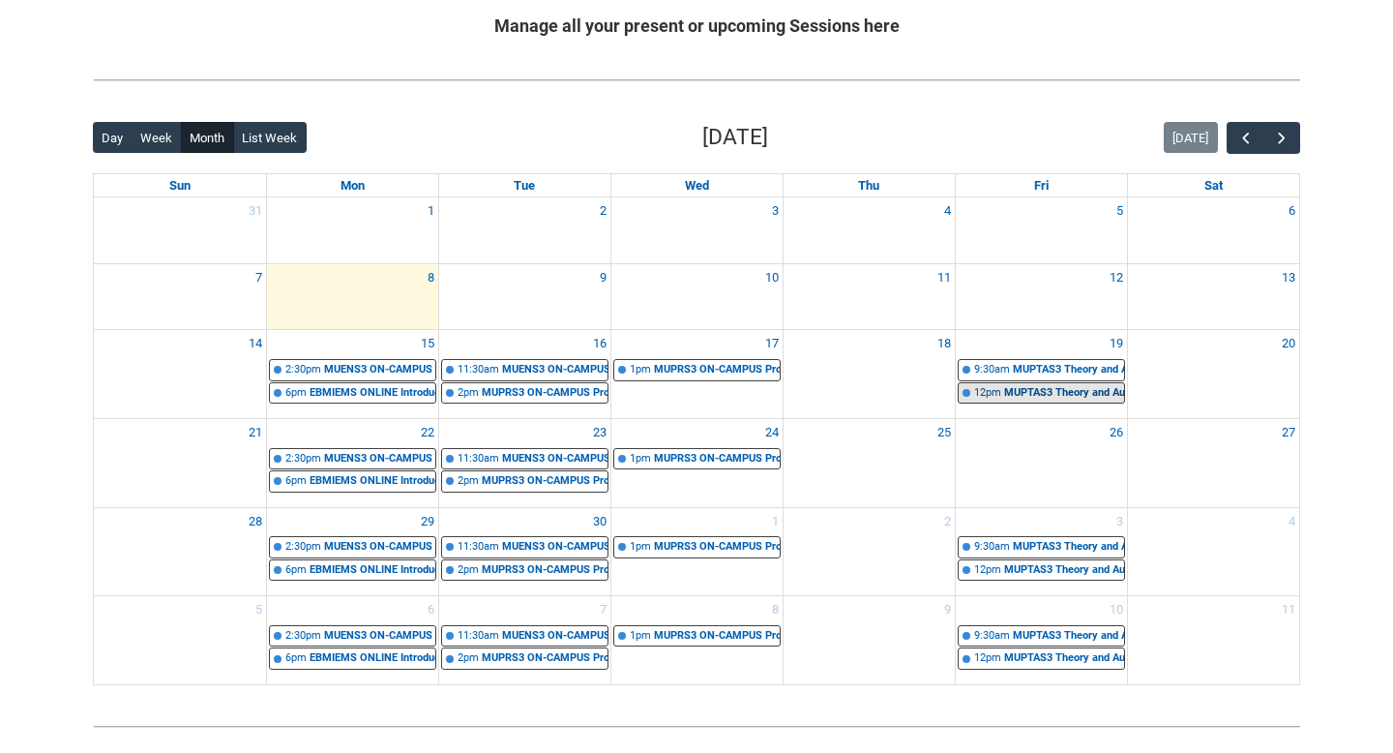
click at [1033, 393] on div "MUPTAS3 Theory and Aural Studies 3 (part 2) | Room 102 Lab (Wellington St.) (ca…" at bounding box center [1064, 393] width 120 height 16
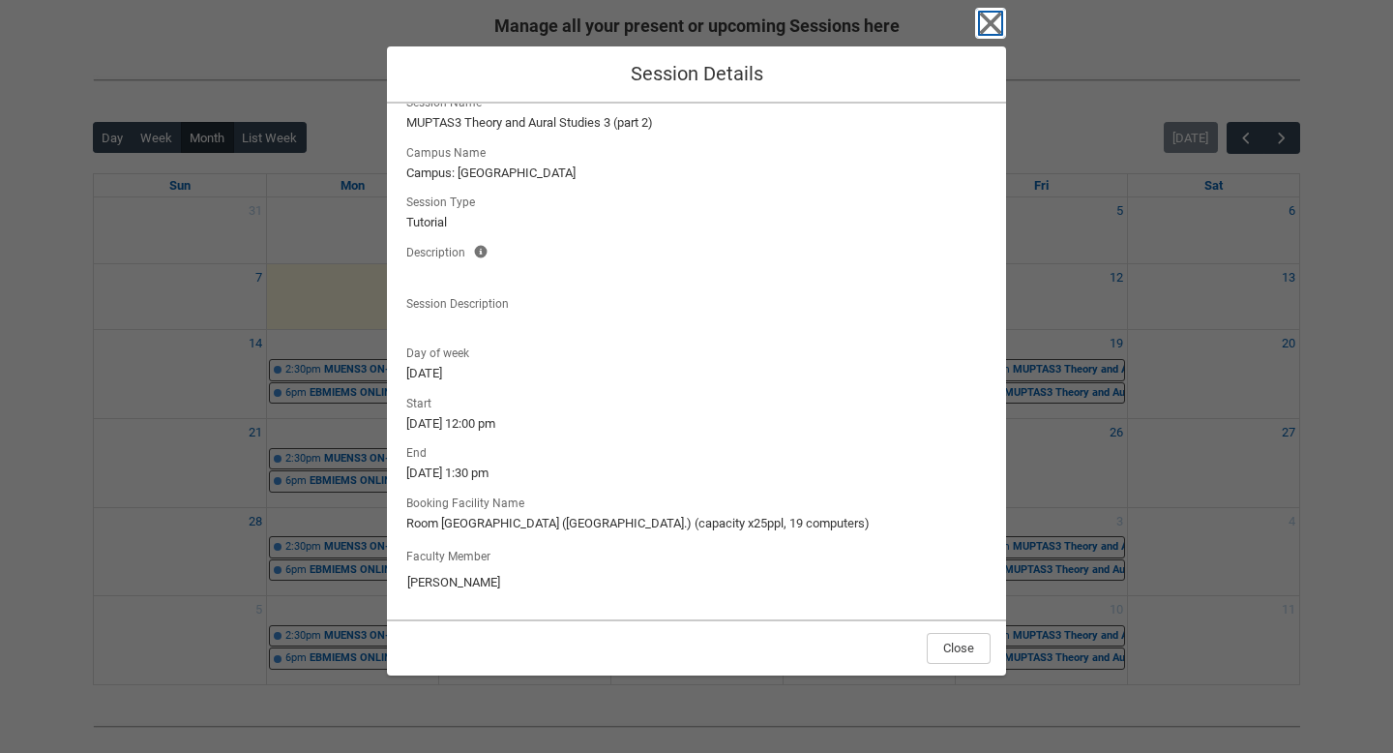
click at [987, 23] on icon "button" at bounding box center [990, 23] width 31 height 31
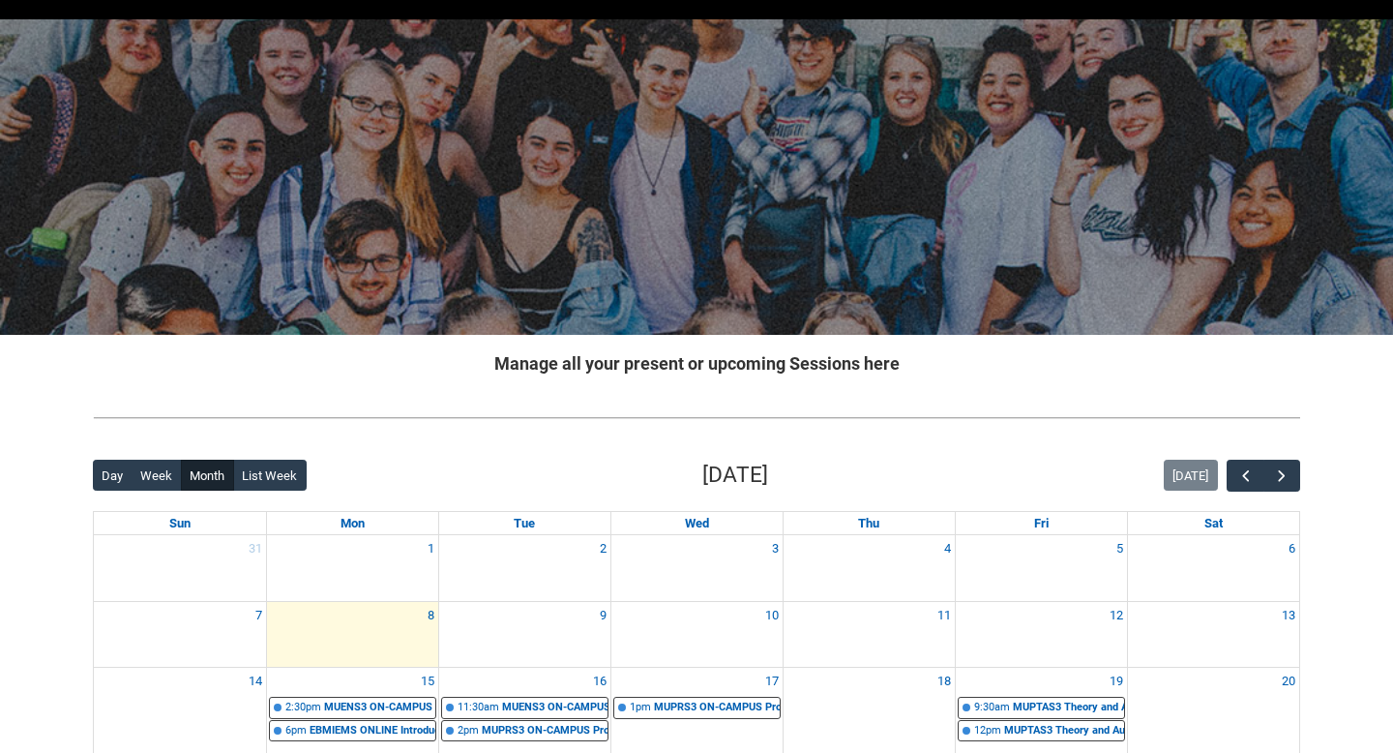
scroll to position [49, 0]
